Goal: Information Seeking & Learning: Learn about a topic

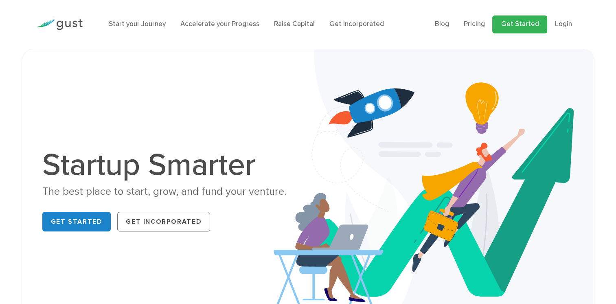
drag, startPoint x: 0, startPoint y: 0, endPoint x: 541, endPoint y: 24, distance: 541.5
click at [541, 24] on link "Get Started" at bounding box center [520, 24] width 55 height 18
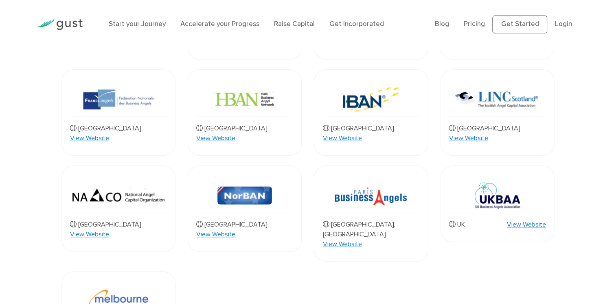
scroll to position [645, 0]
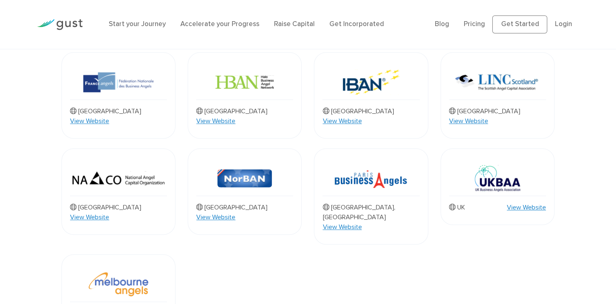
click at [235, 212] on link "View Website" at bounding box center [215, 217] width 39 height 10
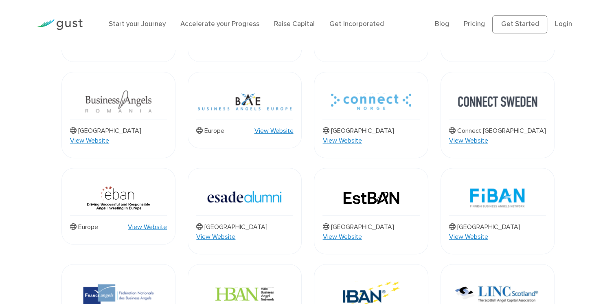
scroll to position [448, 0]
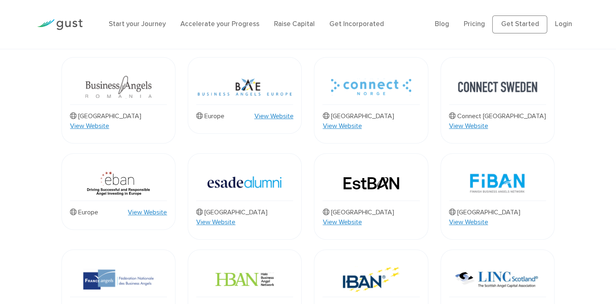
click at [279, 111] on link "View Website" at bounding box center [273, 116] width 39 height 10
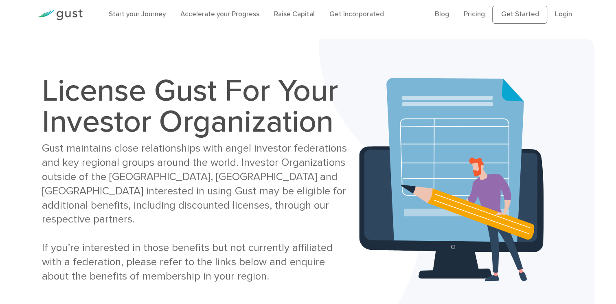
scroll to position [5, 0]
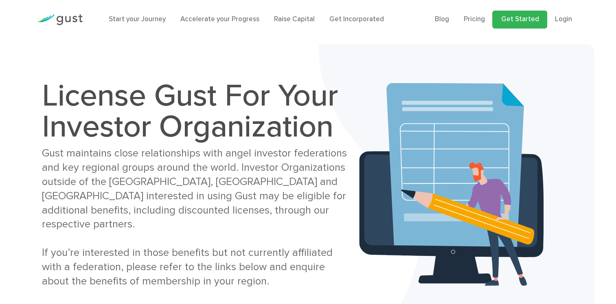
click at [525, 24] on link "Get Started" at bounding box center [520, 20] width 55 height 18
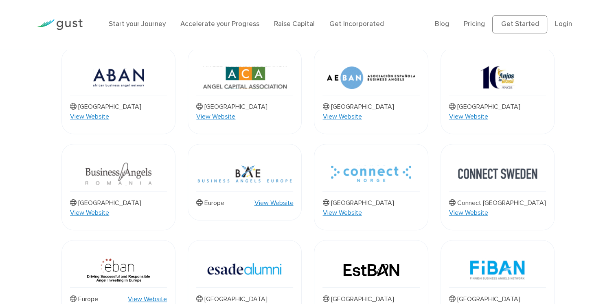
scroll to position [372, 0]
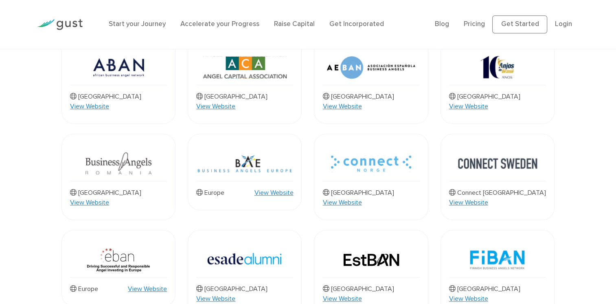
click at [109, 101] on link "View Website" at bounding box center [89, 106] width 39 height 10
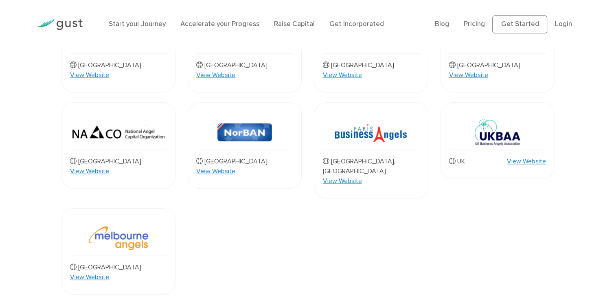
scroll to position [697, 0]
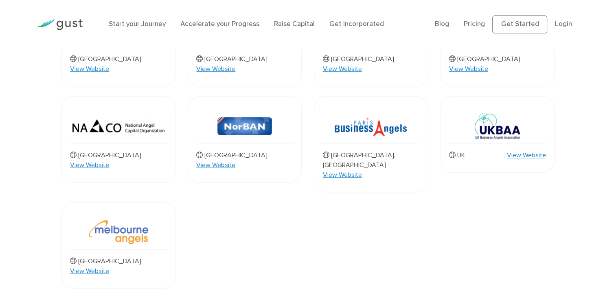
click at [531, 150] on link "View Website" at bounding box center [526, 155] width 39 height 10
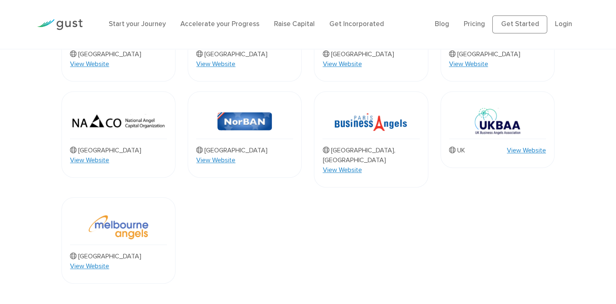
click at [109, 261] on link "View Website" at bounding box center [89, 266] width 39 height 10
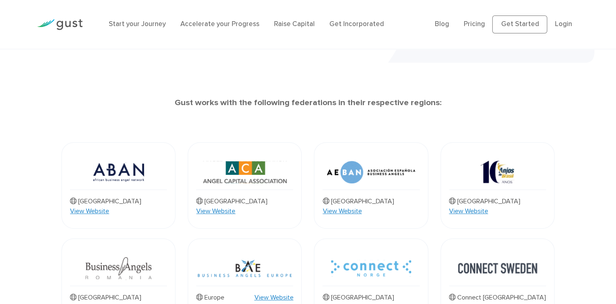
scroll to position [285, 0]
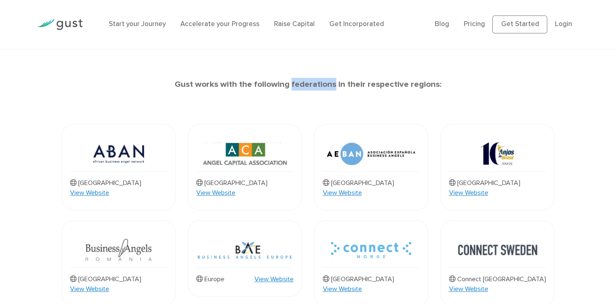
drag, startPoint x: 293, startPoint y: 85, endPoint x: 335, endPoint y: 89, distance: 42.6
click at [335, 89] on strong "Gust works with the following federations in their respective regions:" at bounding box center [308, 84] width 267 height 10
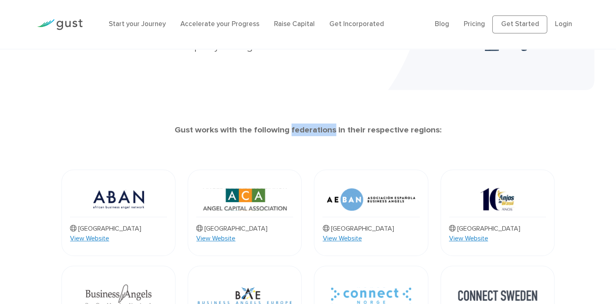
scroll to position [81, 0]
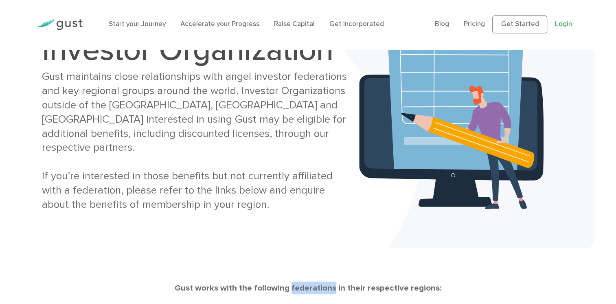
click at [570, 23] on link "Login" at bounding box center [563, 24] width 17 height 8
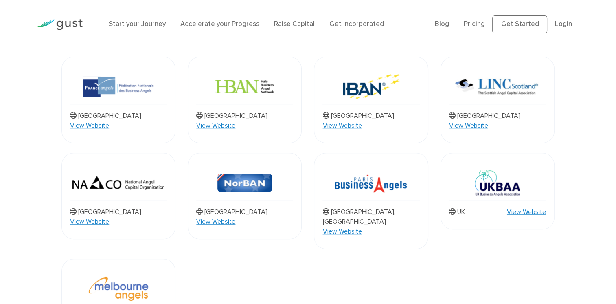
scroll to position [654, 0]
